Goal: Task Accomplishment & Management: Use online tool/utility

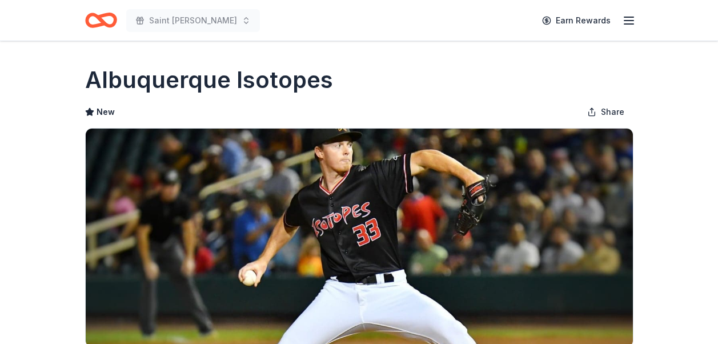
scroll to position [233, 0]
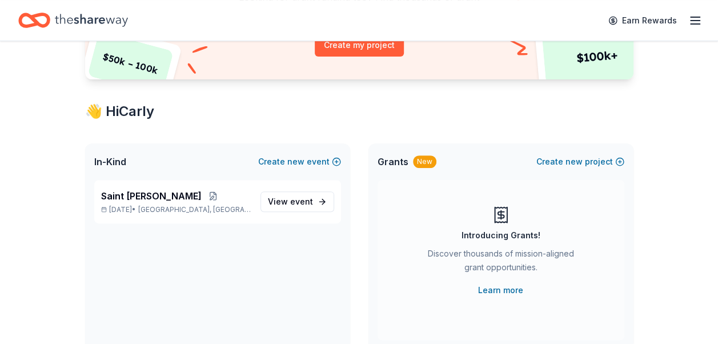
scroll to position [150, 0]
click at [298, 196] on span "event" at bounding box center [301, 201] width 23 height 10
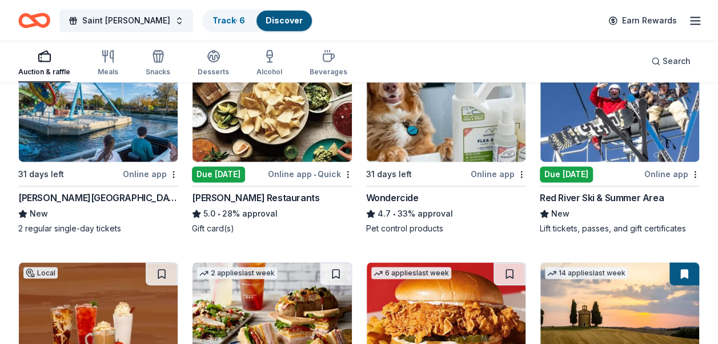
scroll to position [821, 0]
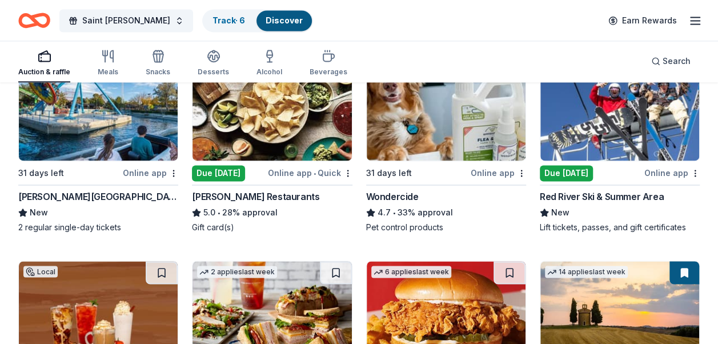
click at [618, 117] on img at bounding box center [620, 106] width 159 height 109
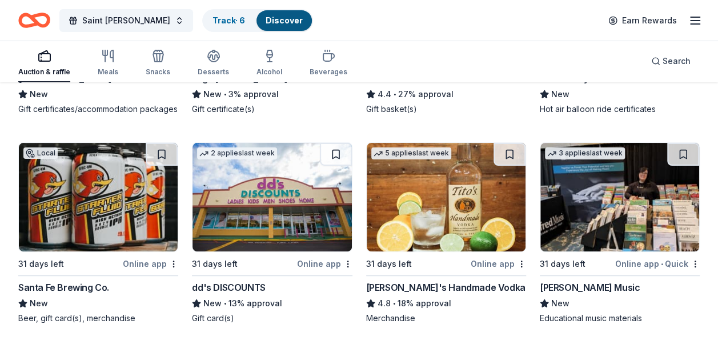
scroll to position [2217, 0]
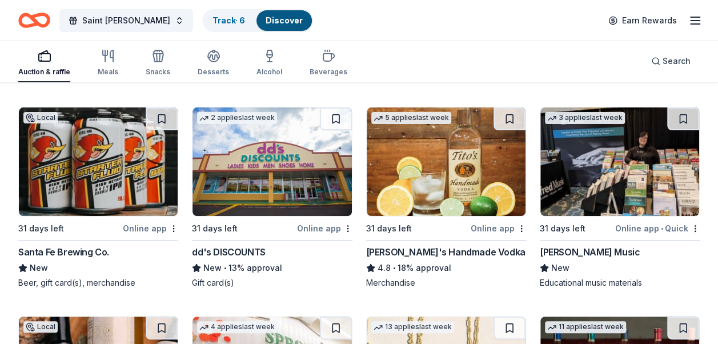
scroll to position [2275, 0]
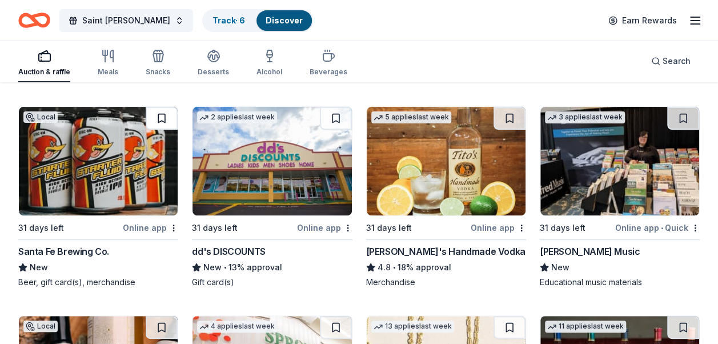
click at [165, 129] on button at bounding box center [162, 118] width 32 height 23
click at [216, 18] on link "Track · 7" at bounding box center [229, 20] width 32 height 10
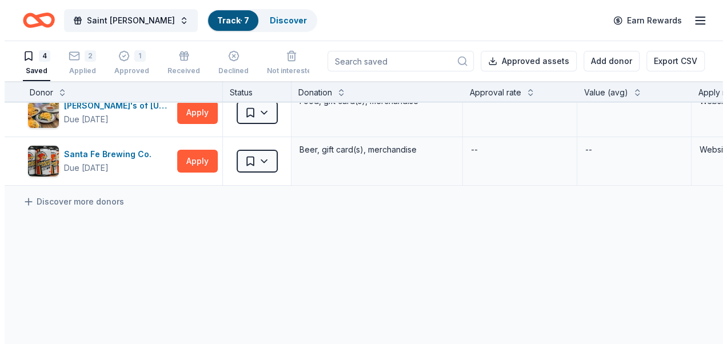
scroll to position [102, 0]
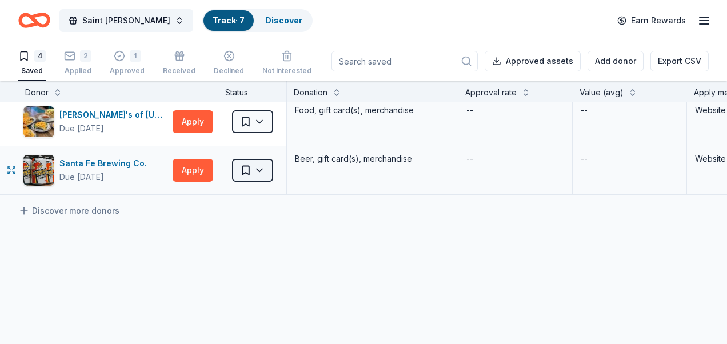
click at [262, 174] on html "Saint Nicholas Ball Track · 7 Discover Earn Rewards 4 Saved 2 Applied 1 Approve…" at bounding box center [363, 172] width 727 height 344
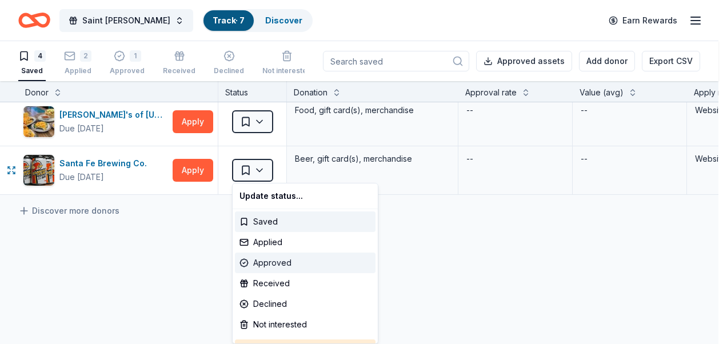
click at [283, 263] on div "Approved" at bounding box center [305, 263] width 141 height 21
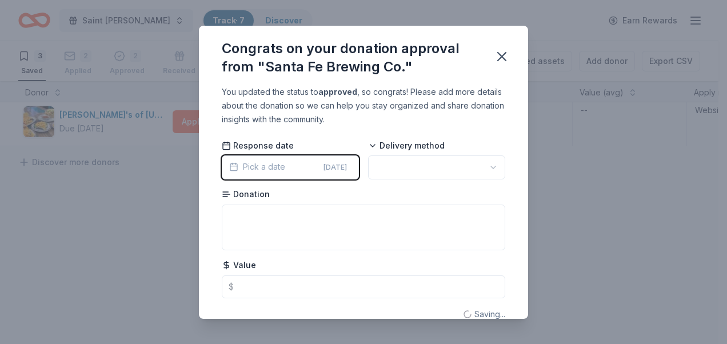
scroll to position [0, 0]
click at [435, 163] on html "Saint Nicholas Ball Track · 7 Discover Earn Rewards 3 Saved 2 Applied 2 Approve…" at bounding box center [363, 172] width 727 height 344
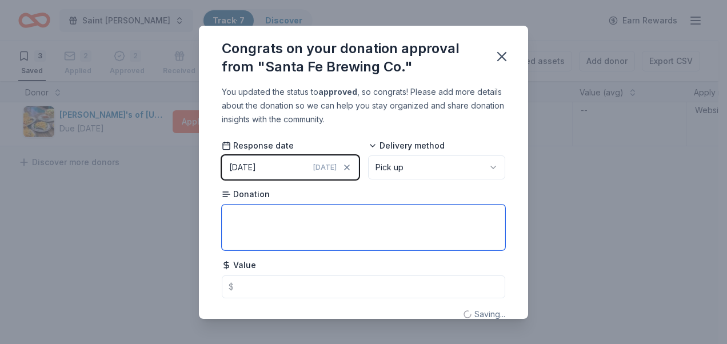
click at [322, 217] on textarea at bounding box center [363, 228] width 283 height 46
type textarea "%"
type textarea "gift card"
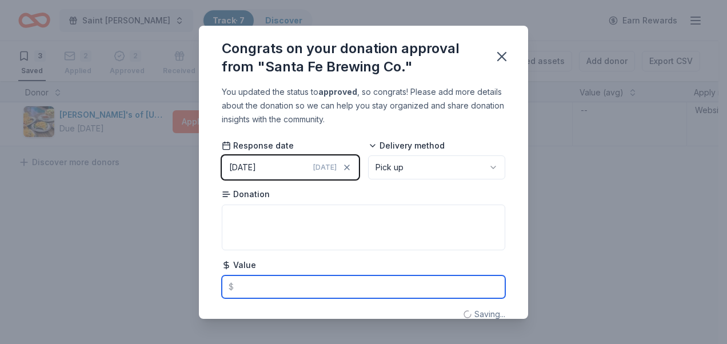
click at [244, 281] on input "text" at bounding box center [363, 286] width 283 height 23
type textarea "gift card"
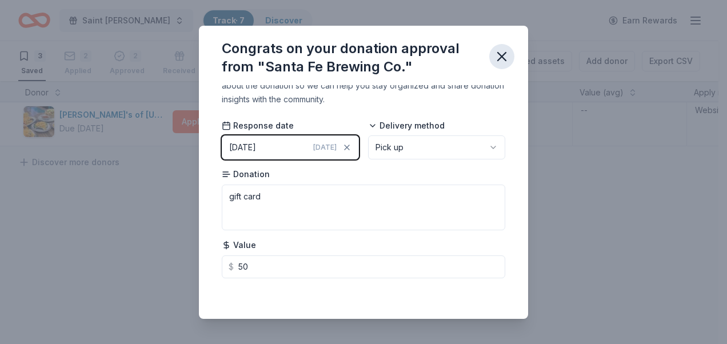
type input "50.00"
click at [501, 62] on icon "button" at bounding box center [502, 57] width 16 height 16
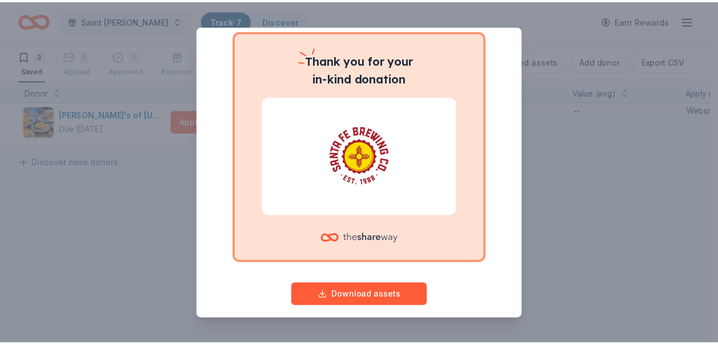
scroll to position [67, 0]
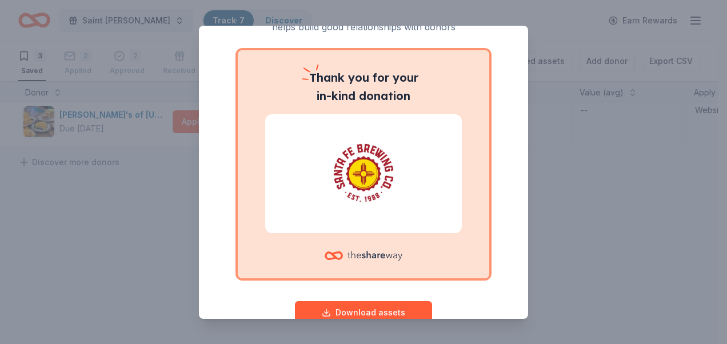
click at [575, 217] on div "Give your donor a shoutout! While not required, giving digital shoutouts helps …" at bounding box center [363, 172] width 727 height 344
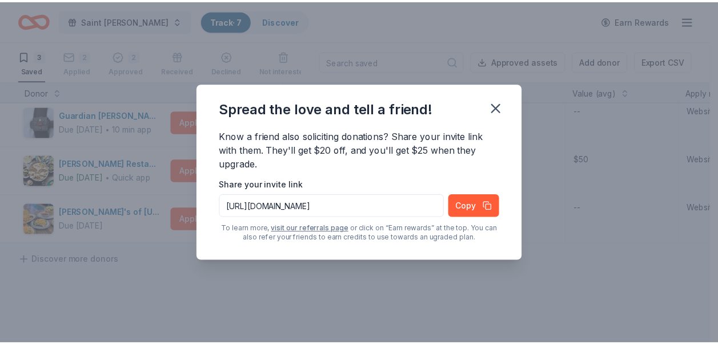
scroll to position [0, 0]
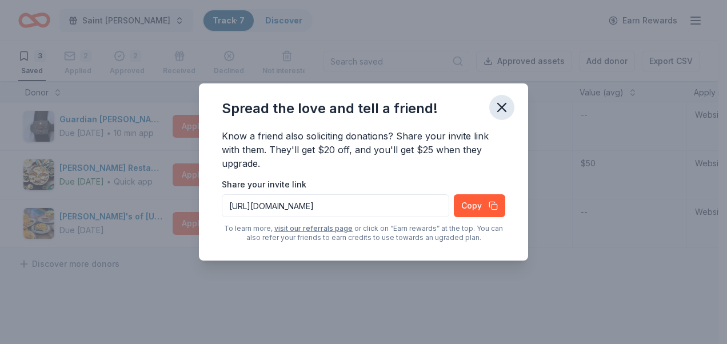
click at [503, 105] on icon "button" at bounding box center [502, 107] width 8 height 8
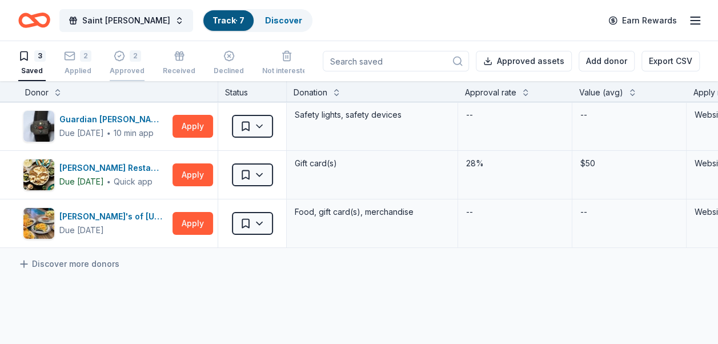
click at [137, 61] on div "2" at bounding box center [135, 55] width 11 height 11
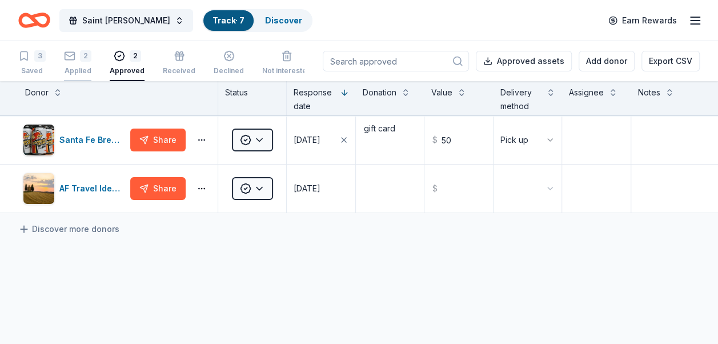
click at [85, 60] on div "2" at bounding box center [85, 55] width 11 height 11
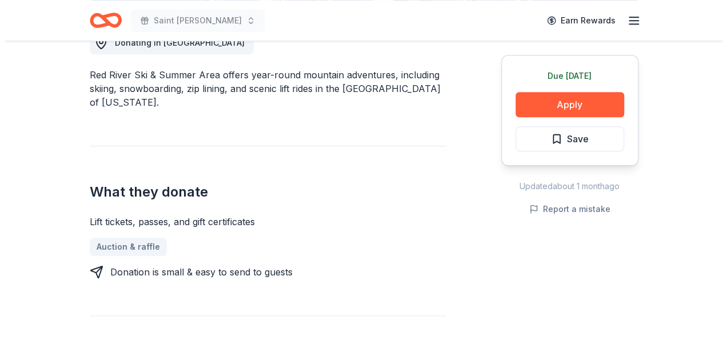
scroll to position [343, 0]
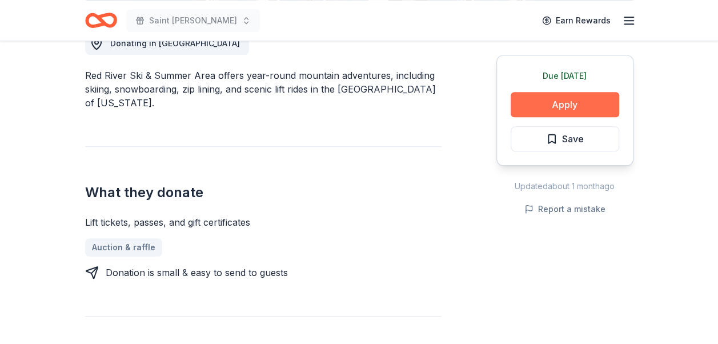
click at [529, 116] on button "Apply" at bounding box center [565, 104] width 109 height 25
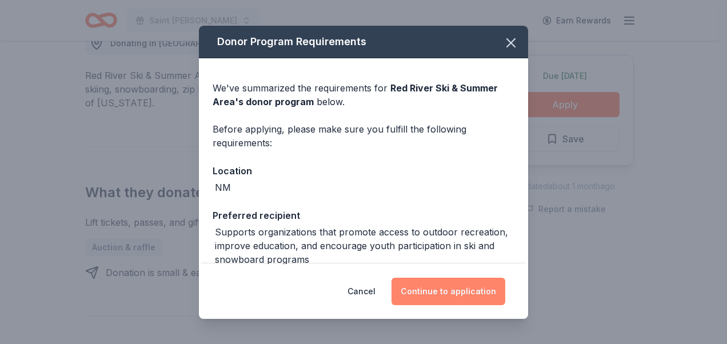
click at [446, 294] on button "Continue to application" at bounding box center [448, 291] width 114 height 27
